Goal: Transaction & Acquisition: Purchase product/service

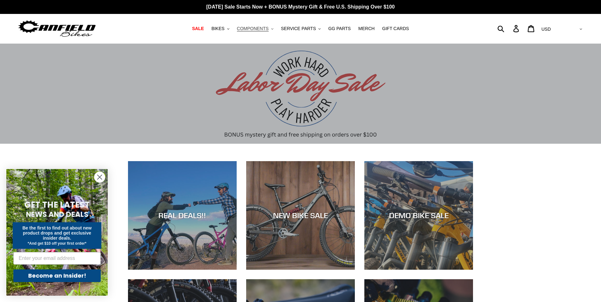
click at [274, 28] on button "COMPONENTS .cls-1{fill:#231f20}" at bounding box center [255, 28] width 43 height 9
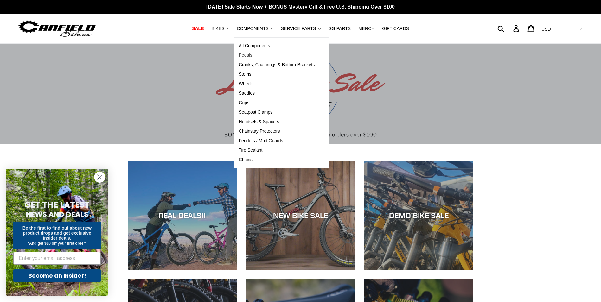
click at [252, 57] on span "Pedals" at bounding box center [246, 55] width 14 height 5
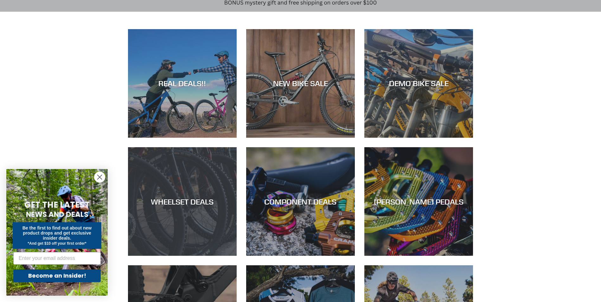
scroll to position [222, 0]
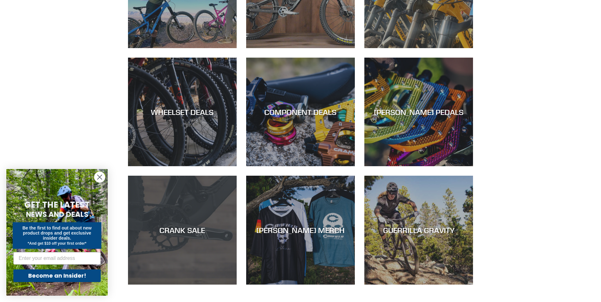
click at [201, 285] on div "CRANK SALE" at bounding box center [182, 285] width 109 height 0
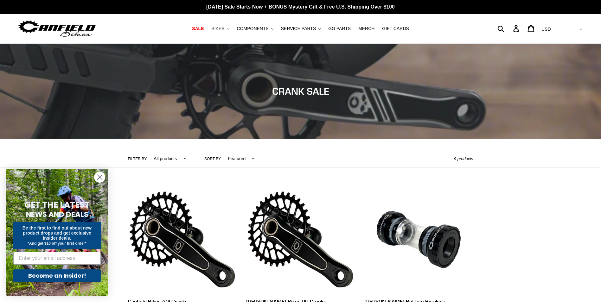
click at [232, 30] on button "BIKES .cls-1{fill:#231f20}" at bounding box center [220, 28] width 24 height 9
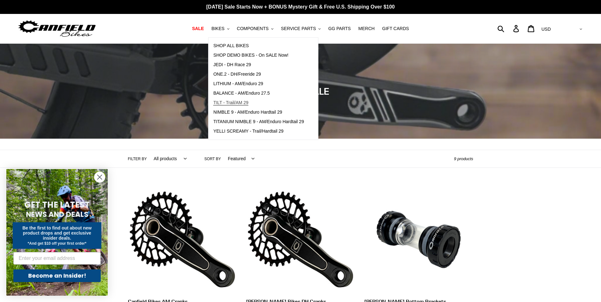
click at [244, 104] on span "TILT - Trail/AM 29" at bounding box center [230, 102] width 35 height 5
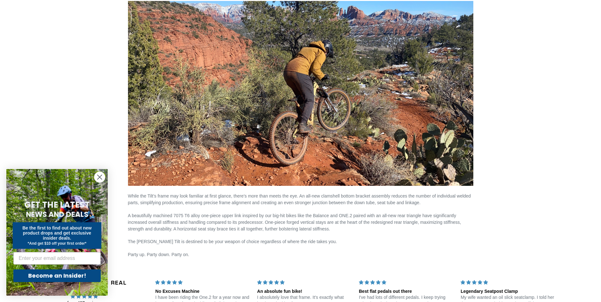
scroll to position [855, 0]
